Goal: Task Accomplishment & Management: Use online tool/utility

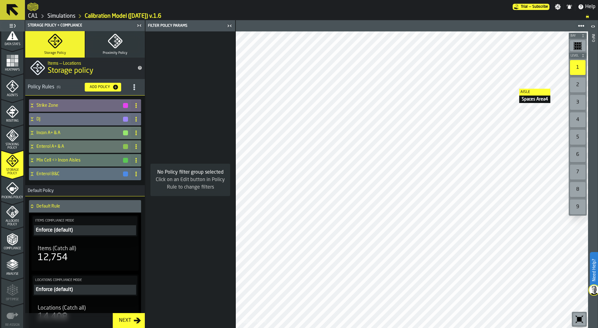
scroll to position [163, 0]
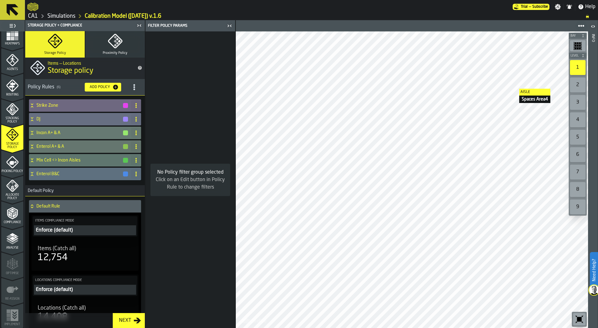
click at [11, 244] on icon "menu Analyse" at bounding box center [12, 239] width 12 height 12
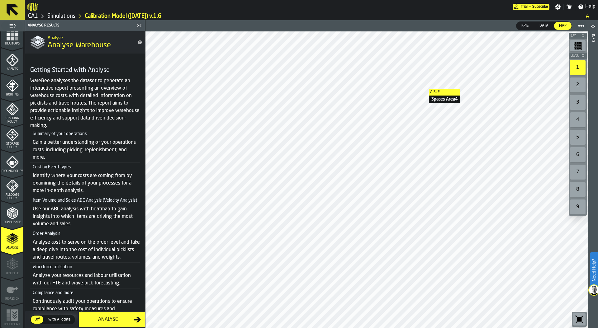
click at [114, 317] on div "Analyse" at bounding box center [108, 319] width 51 height 7
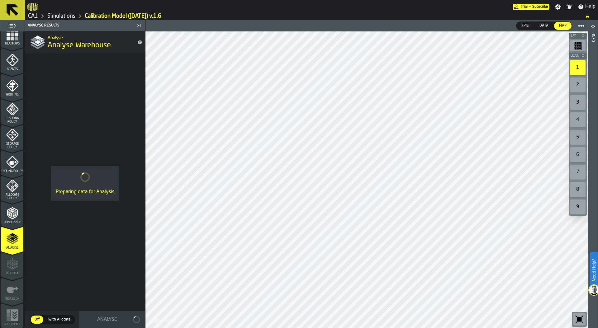
click at [68, 16] on link "Simulations" at bounding box center [61, 16] width 28 height 7
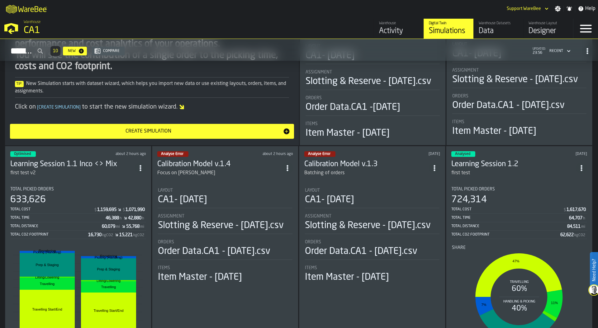
scroll to position [56, 0]
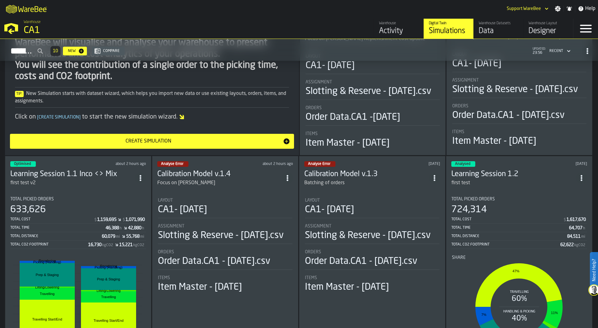
click at [434, 179] on circle "ItemListCard-DashboardItemContainer" at bounding box center [435, 178] width 2 height 2
click at [418, 216] on div "Delete" at bounding box center [421, 214] width 32 height 7
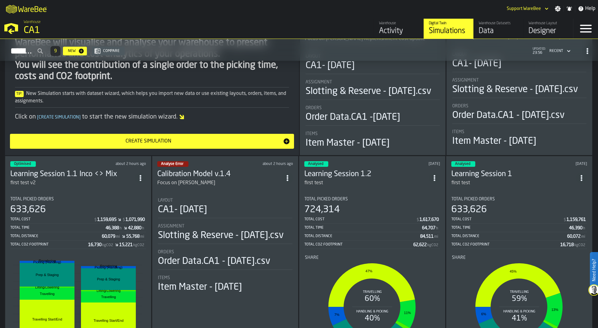
click at [288, 179] on circle "ItemListCard-DashboardItemContainer" at bounding box center [288, 178] width 2 height 2
click at [285, 214] on div "Delete" at bounding box center [274, 214] width 32 height 7
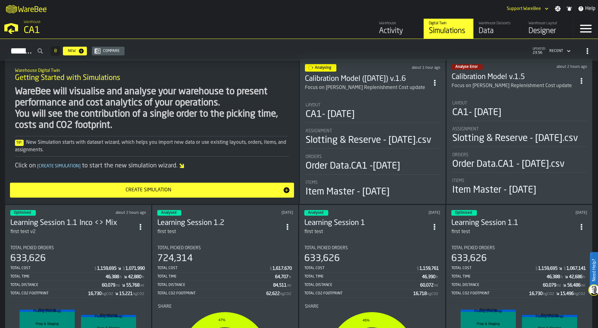
scroll to position [0, 0]
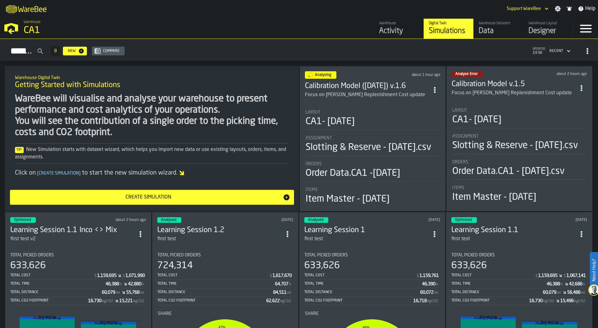
click at [253, 21] on div "Warehouse CA1" at bounding box center [152, 27] width 263 height 21
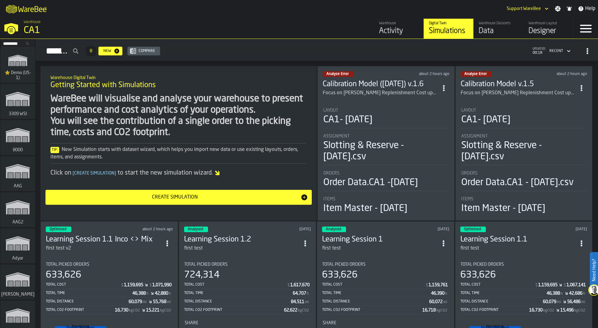
click at [388, 115] on div "CA1- [DATE]" at bounding box center [386, 119] width 126 height 11
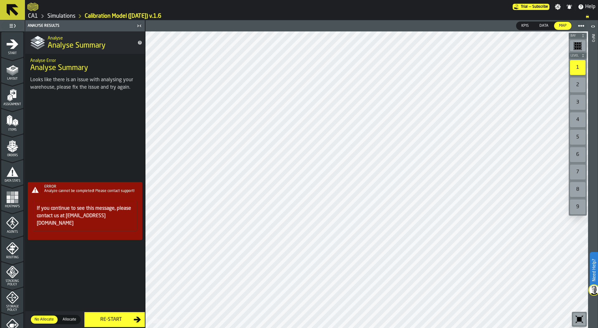
click at [12, 145] on icon "menu Orders" at bounding box center [12, 144] width 6 height 7
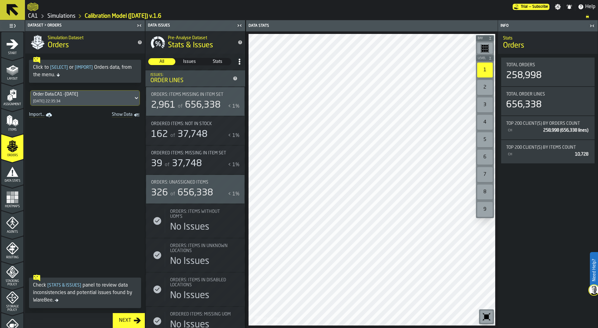
click at [0, 0] on rect "Show Data" at bounding box center [0, 0] width 0 height 0
